Goal: Check status

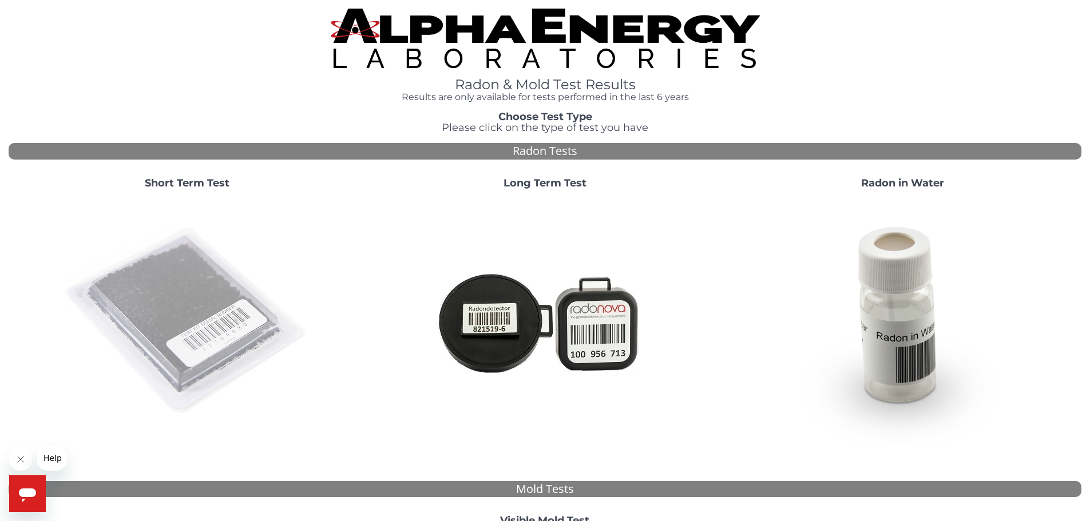
click at [218, 275] on img at bounding box center [187, 322] width 246 height 246
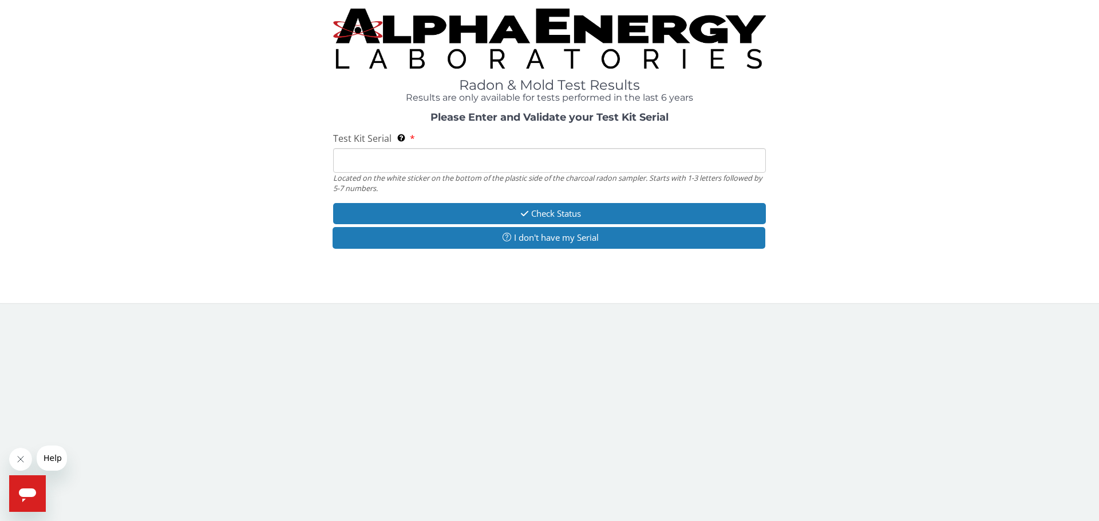
click at [386, 152] on input "Test Kit Serial Located on the white sticker on the bottom of the plastic side …" at bounding box center [549, 160] width 433 height 25
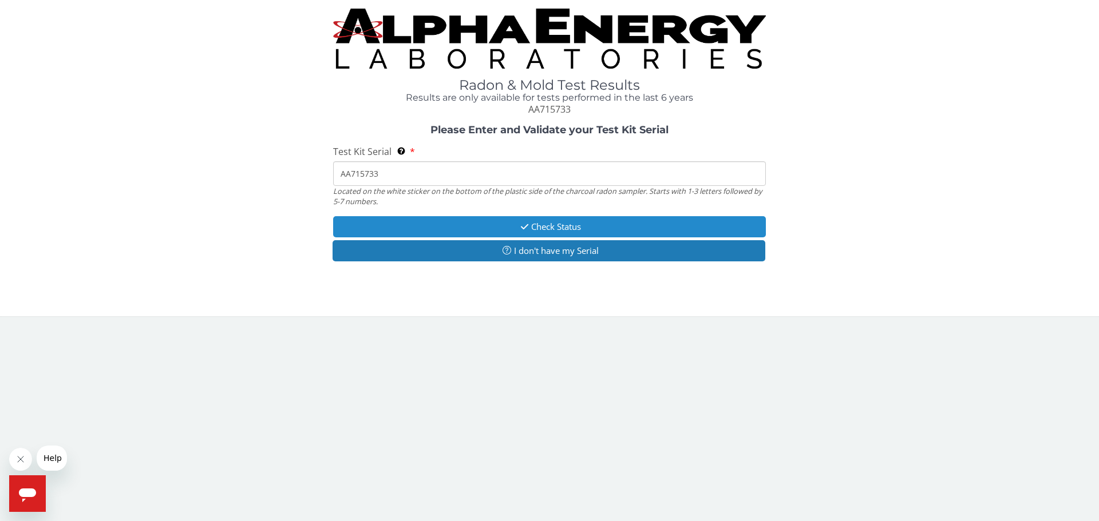
type input "AA715733"
click at [441, 222] on button "Check Status" at bounding box center [549, 226] width 433 height 21
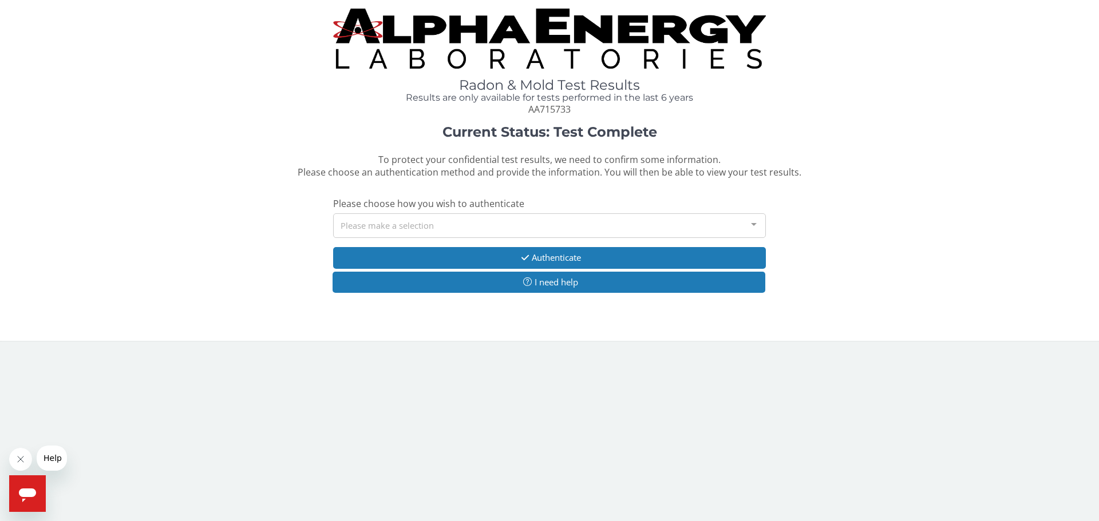
click at [452, 225] on div "Please make a selection" at bounding box center [549, 225] width 433 height 25
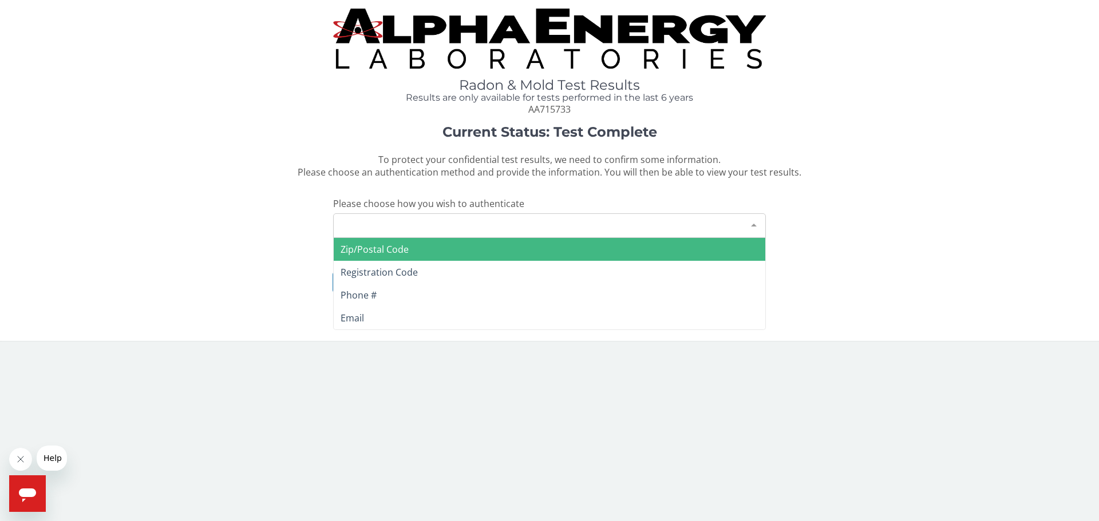
click at [387, 245] on span "Zip/Postal Code" at bounding box center [374, 249] width 68 height 13
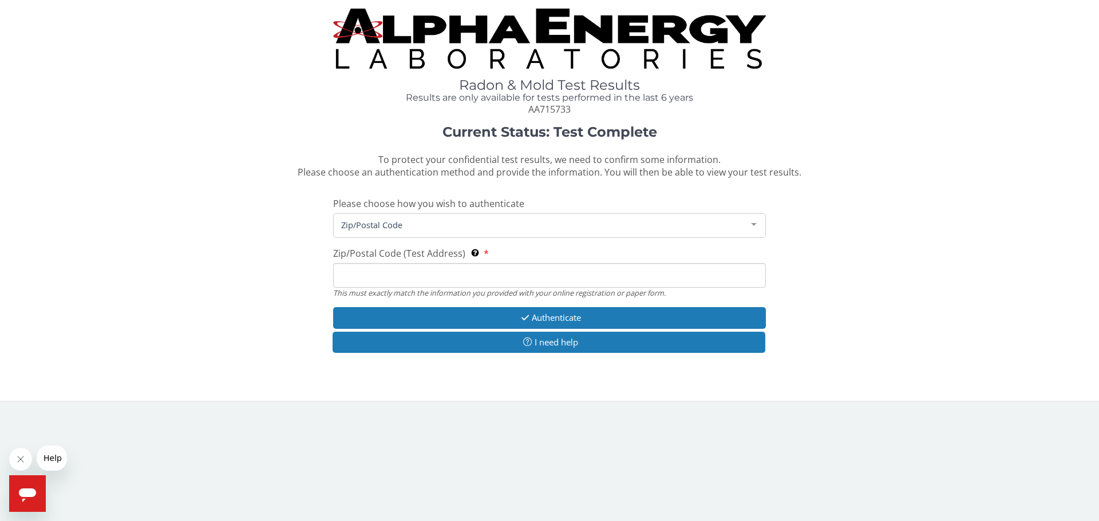
click at [489, 277] on input "Zip/Postal Code (Test Address) This must exactly match the information you prov…" at bounding box center [549, 275] width 433 height 25
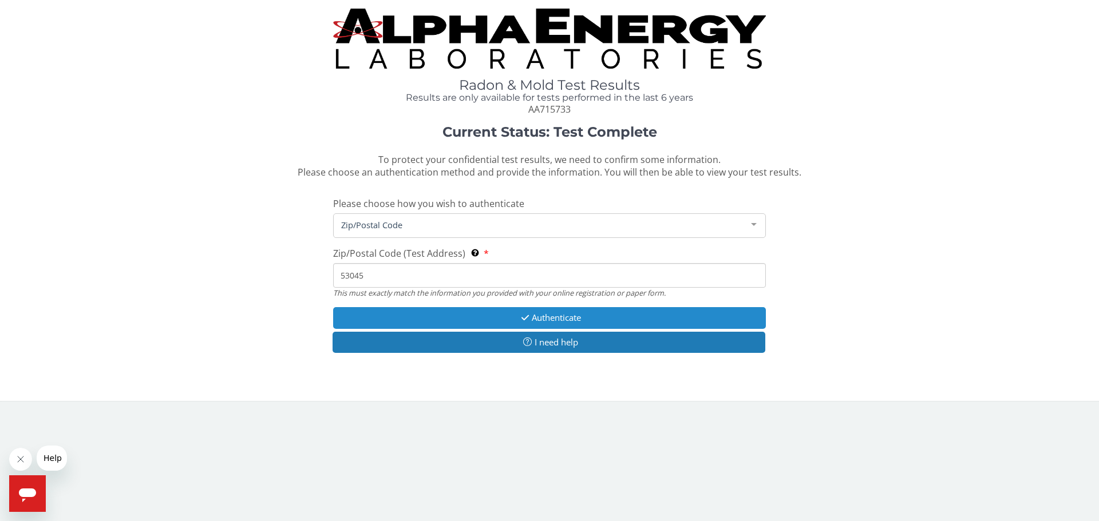
type input "53045"
click at [522, 323] on button "Authenticate" at bounding box center [549, 317] width 433 height 21
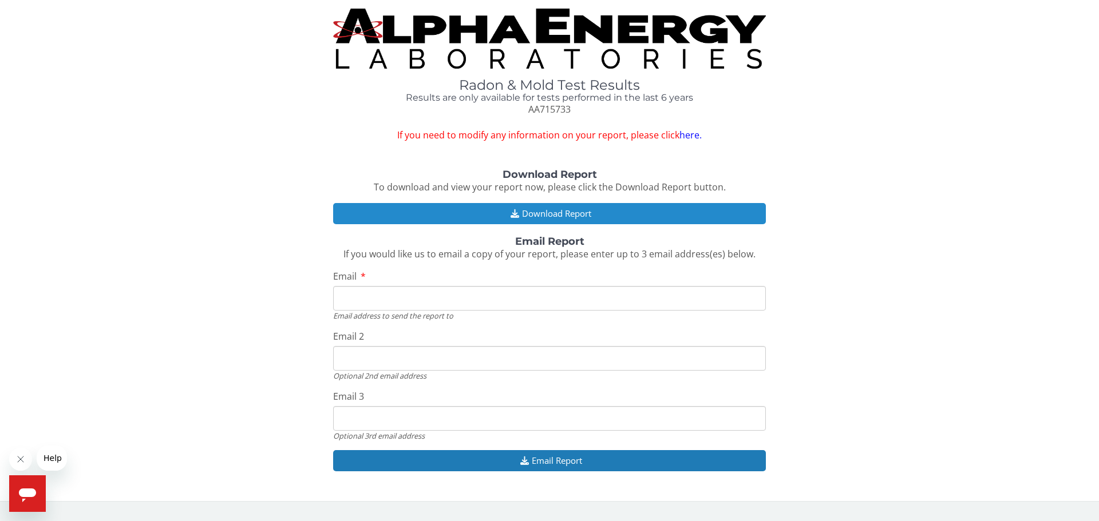
click at [576, 208] on button "Download Report" at bounding box center [549, 213] width 433 height 21
